Goal: Information Seeking & Learning: Learn about a topic

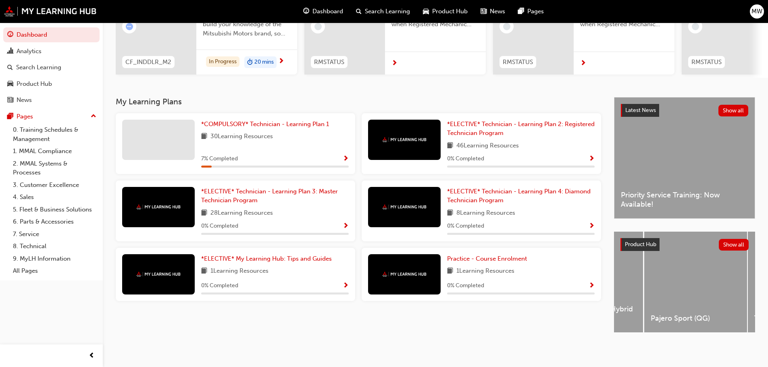
scroll to position [0, 449]
click at [725, 318] on span "Pajero Sport (QG)" at bounding box center [735, 318] width 90 height 9
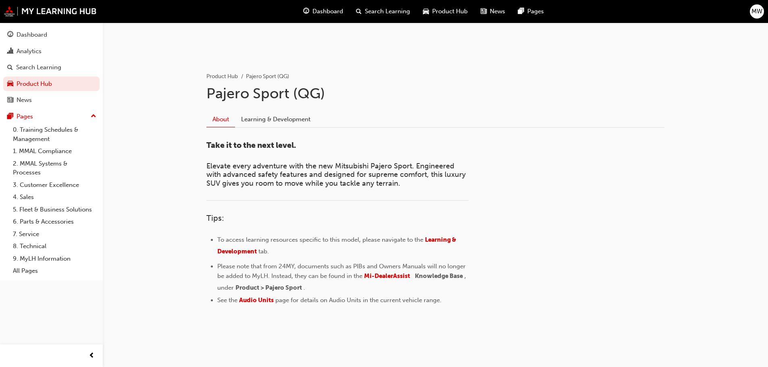
scroll to position [130, 0]
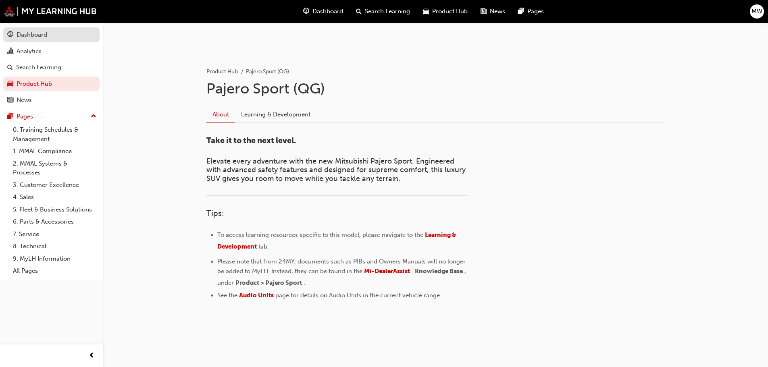
click at [49, 37] on div "Dashboard" at bounding box center [51, 35] width 88 height 10
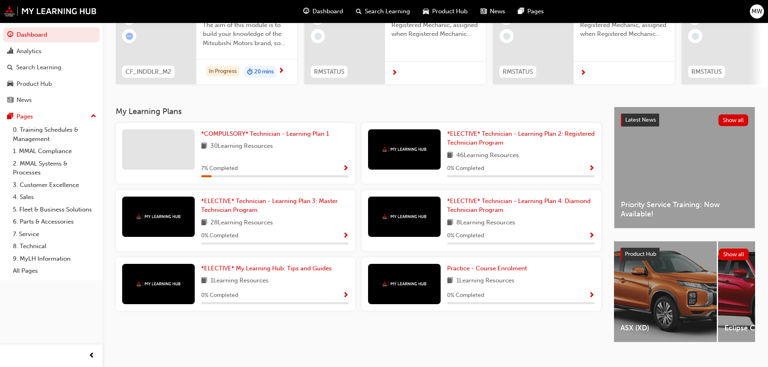
scroll to position [114, 0]
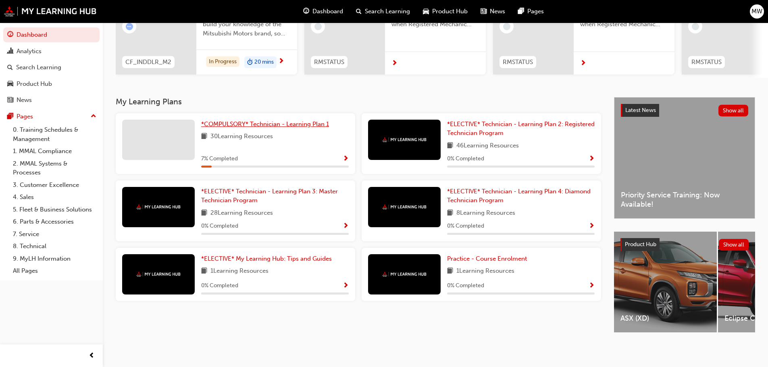
click at [224, 122] on span "*COMPULSORY* Technician - Learning Plan 1" at bounding box center [265, 124] width 128 height 7
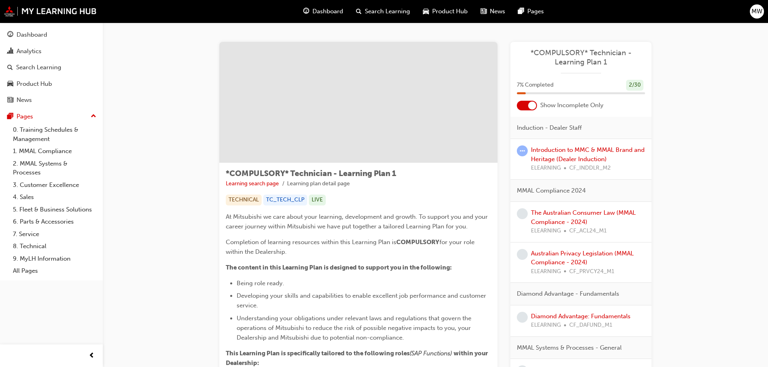
click at [527, 107] on div at bounding box center [527, 106] width 20 height 10
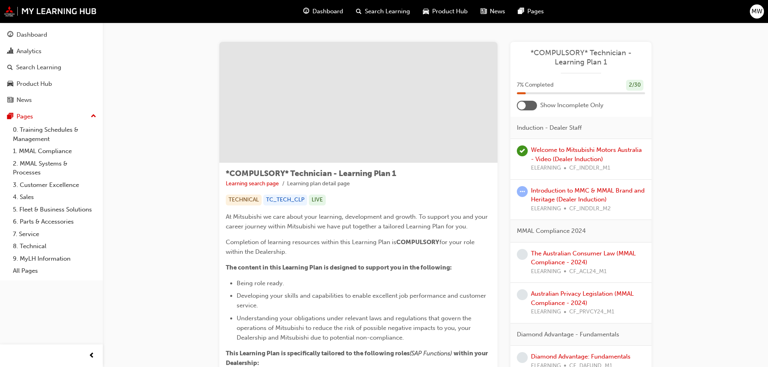
click at [527, 107] on div at bounding box center [527, 106] width 20 height 10
